Goal: Information Seeking & Learning: Learn about a topic

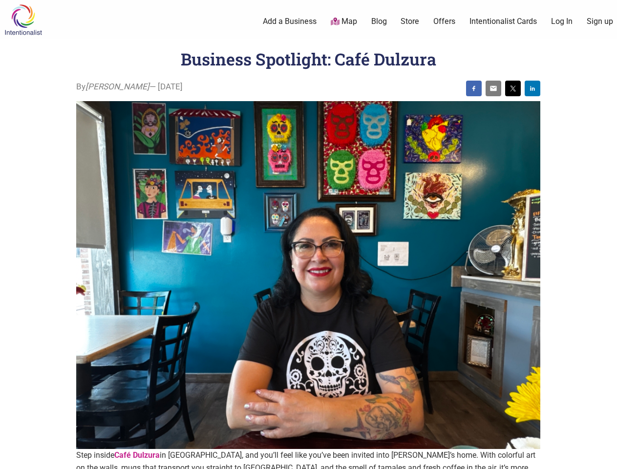
click at [308, 234] on img at bounding box center [308, 275] width 464 height 348
click at [474, 88] on img at bounding box center [474, 88] width 8 height 8
click at [493, 88] on img at bounding box center [493, 88] width 8 height 8
click at [513, 88] on img at bounding box center [513, 88] width 8 height 8
click at [532, 88] on img at bounding box center [532, 88] width 8 height 8
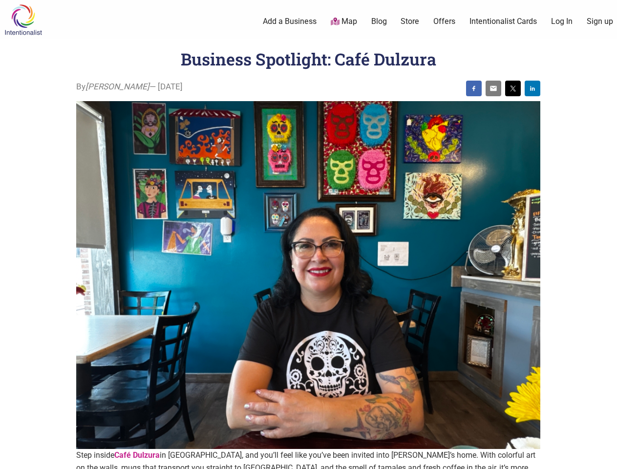
click at [605, 457] on icon at bounding box center [605, 457] width 11 height 12
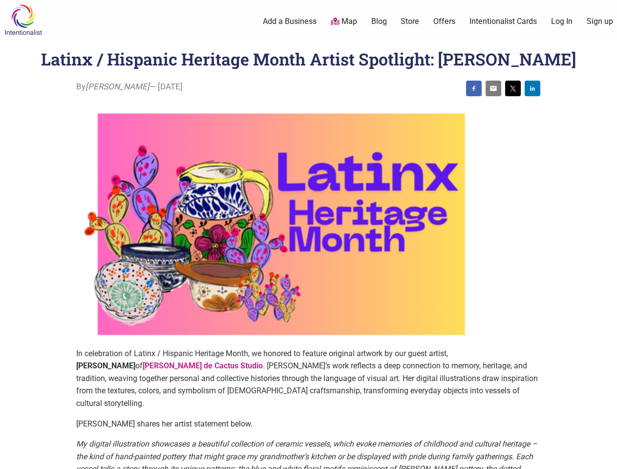
click at [308, 234] on img at bounding box center [281, 224] width 410 height 246
click at [474, 88] on img at bounding box center [474, 88] width 8 height 8
click at [493, 88] on img at bounding box center [493, 88] width 8 height 8
click at [513, 88] on img at bounding box center [513, 88] width 8 height 8
click at [532, 88] on img at bounding box center [532, 88] width 8 height 8
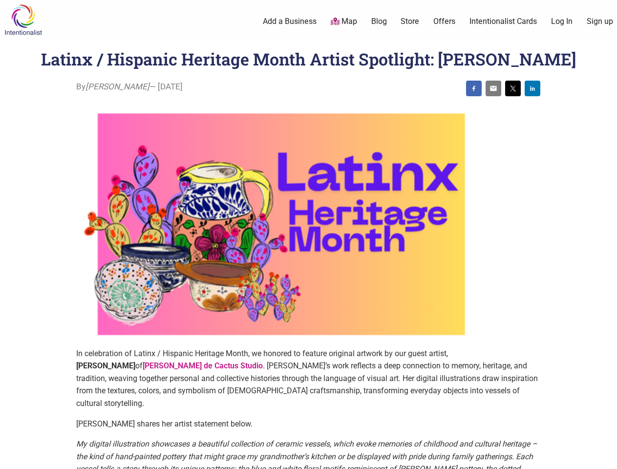
click at [605, 457] on icon at bounding box center [605, 457] width 11 height 12
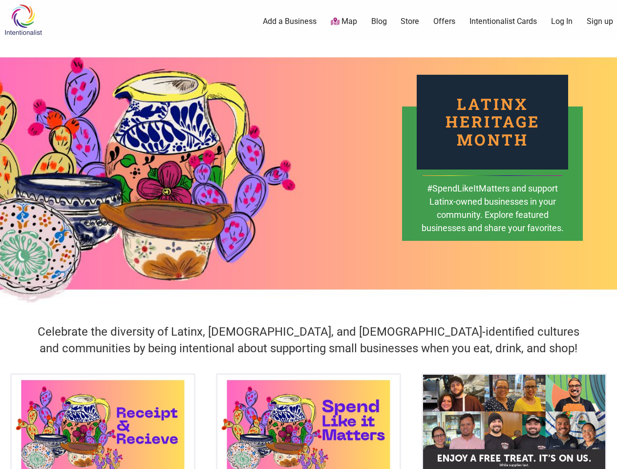
click at [308, 234] on div "Latinx Heritage Month #SpendLikeItMatters and support Latinx-owned businesses i…" at bounding box center [308, 173] width 617 height 268
click at [605, 457] on icon at bounding box center [605, 457] width 11 height 12
